Goal: Transaction & Acquisition: Purchase product/service

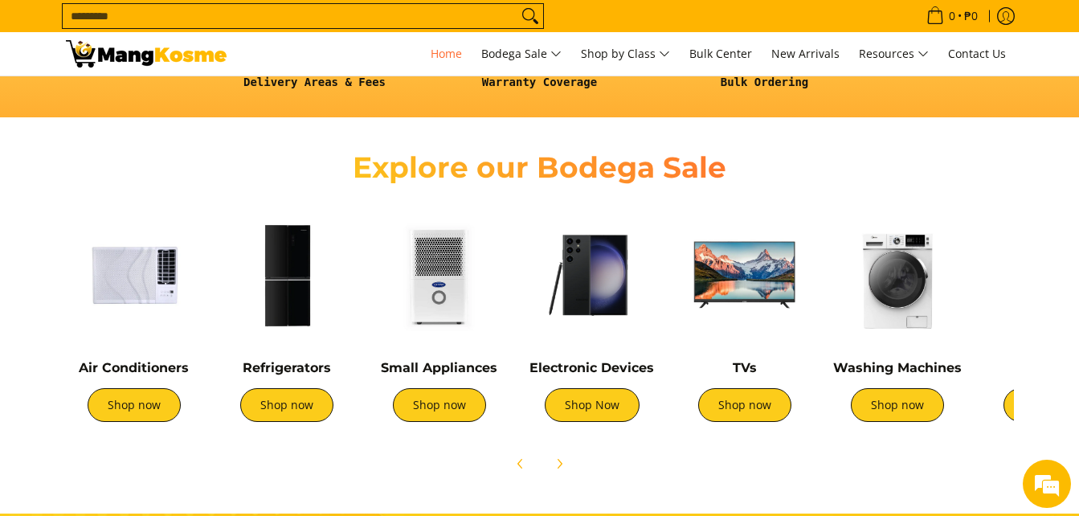
scroll to position [563, 0]
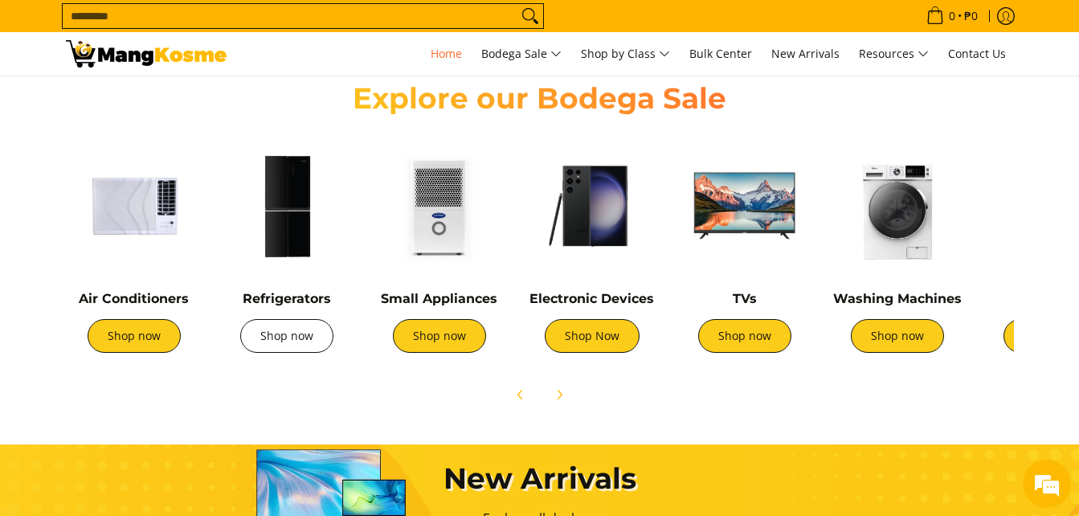
click at [303, 342] on link "Shop now" at bounding box center [286, 336] width 93 height 34
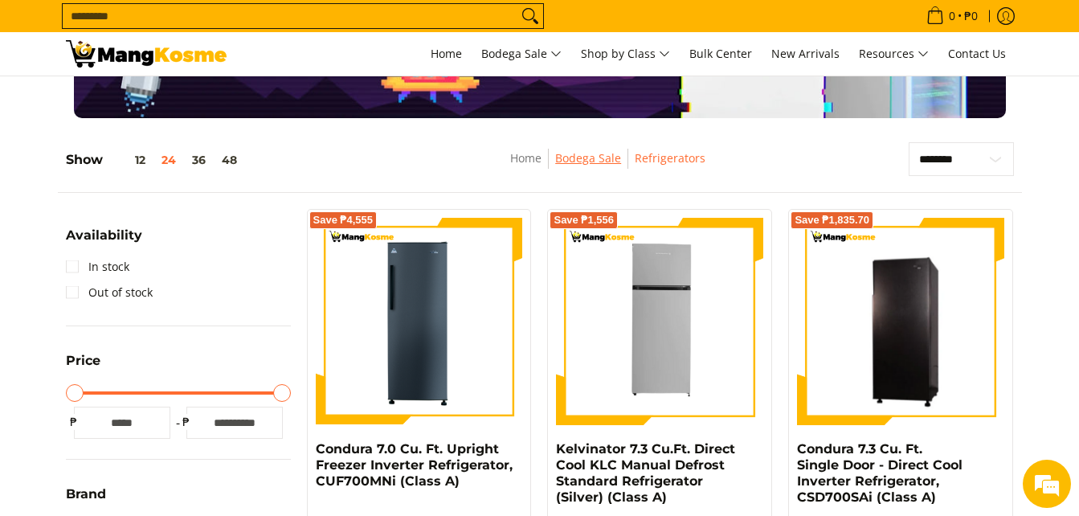
click at [619, 160] on link "Bodega Sale" at bounding box center [588, 157] width 66 height 15
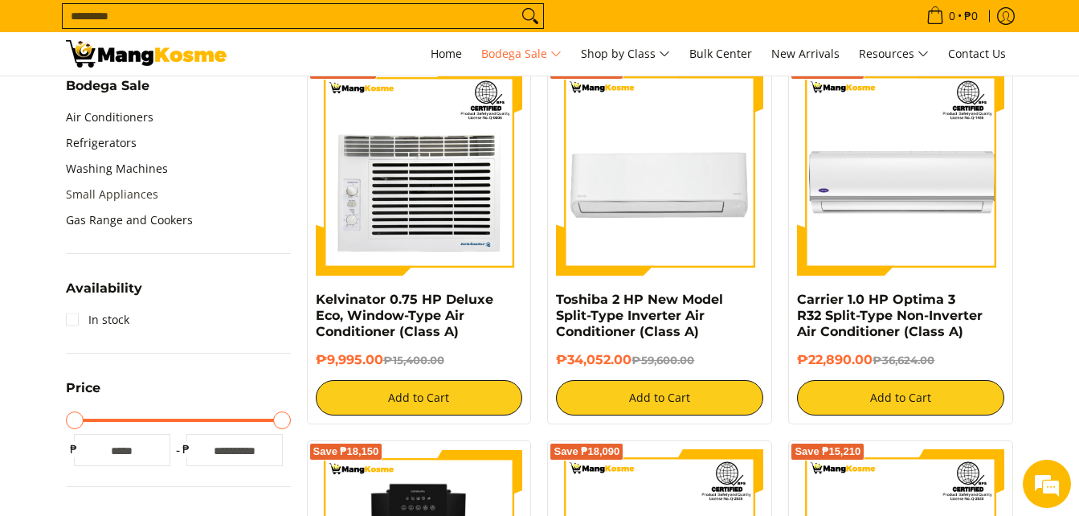
scroll to position [482, 0]
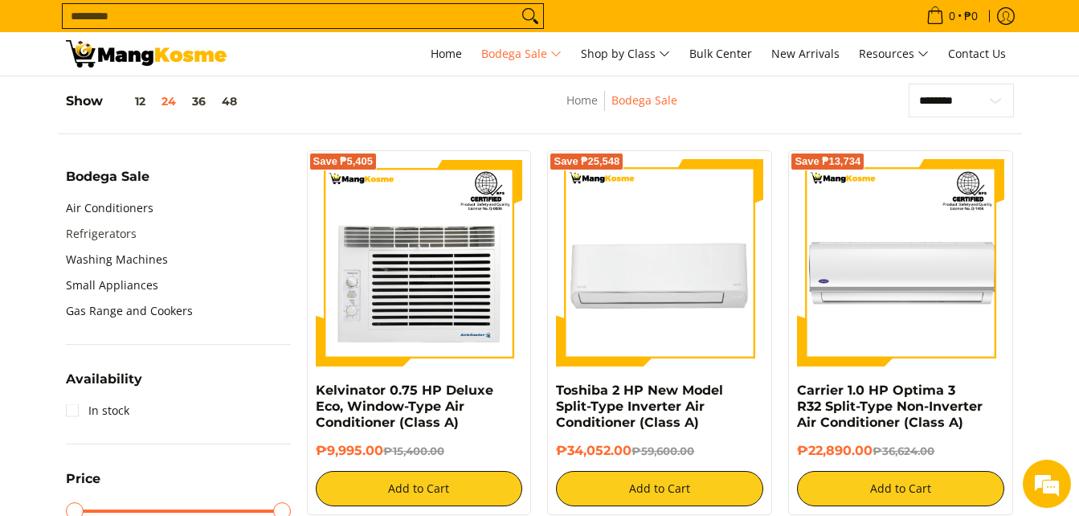
click at [86, 237] on link "Refrigerators" at bounding box center [101, 234] width 71 height 26
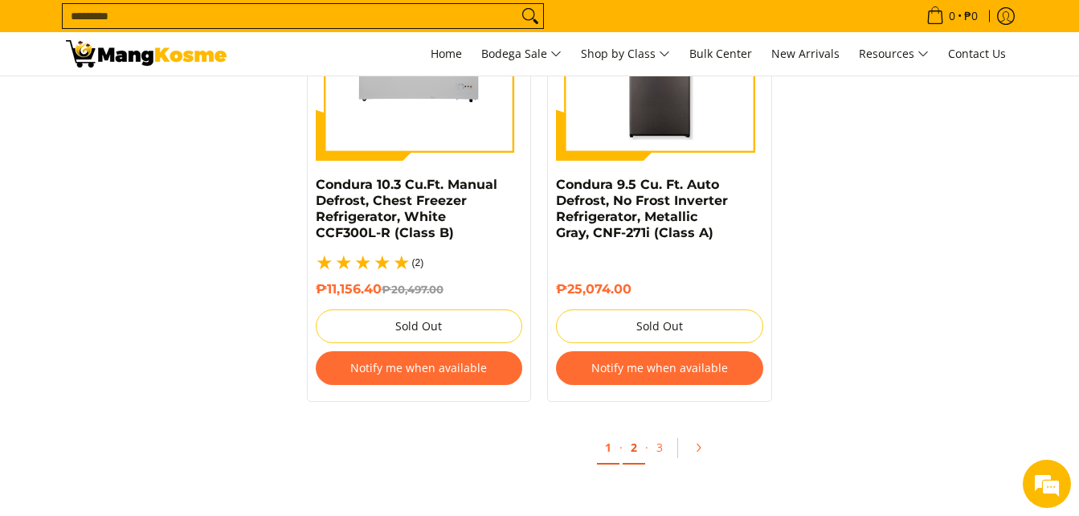
scroll to position [3537, 0]
